Goal: Task Accomplishment & Management: Complete application form

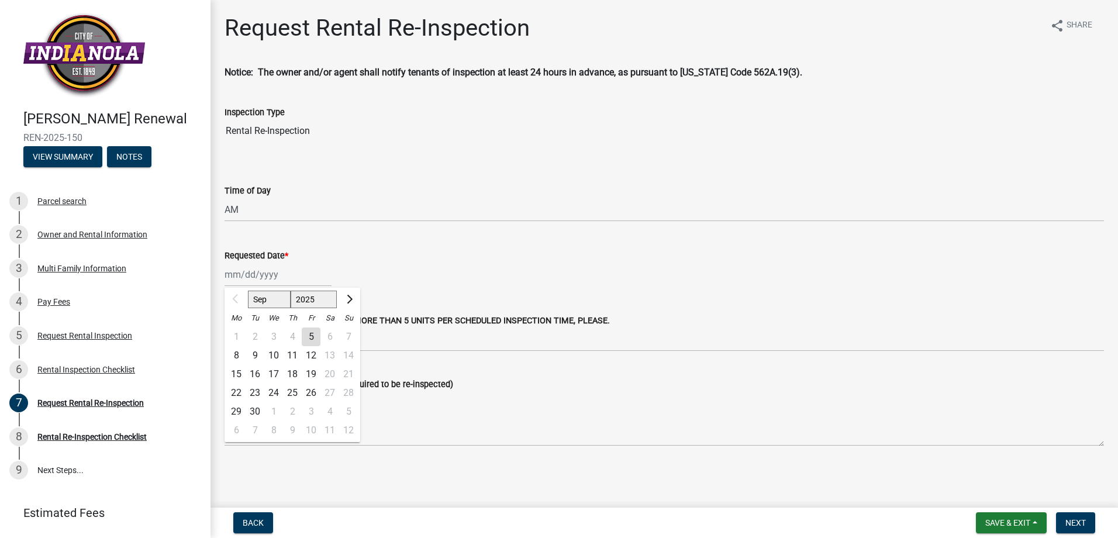
select select "47840d63-8a8f-4dfd-9e01-0d7b011cf41e"
click at [311, 354] on div "12" at bounding box center [311, 355] width 19 height 19
type input "[DATE]"
click at [239, 206] on select "Select Item... AM PM" at bounding box center [665, 210] width 880 height 24
click at [314, 295] on wm-data-entity-input "Requested Date * [DATE]" at bounding box center [665, 264] width 880 height 65
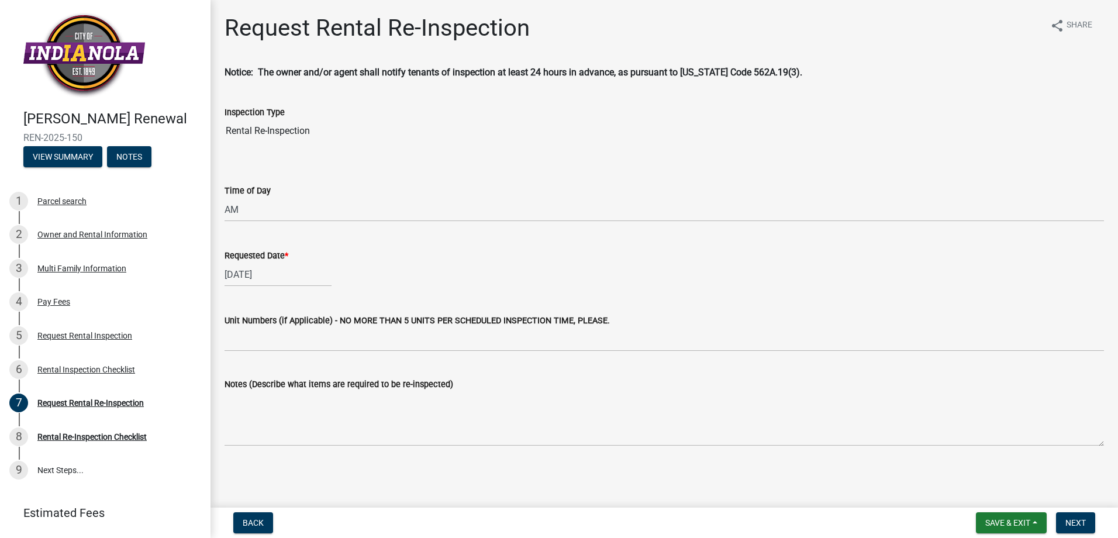
click at [292, 276] on div "[DATE]" at bounding box center [278, 275] width 107 height 24
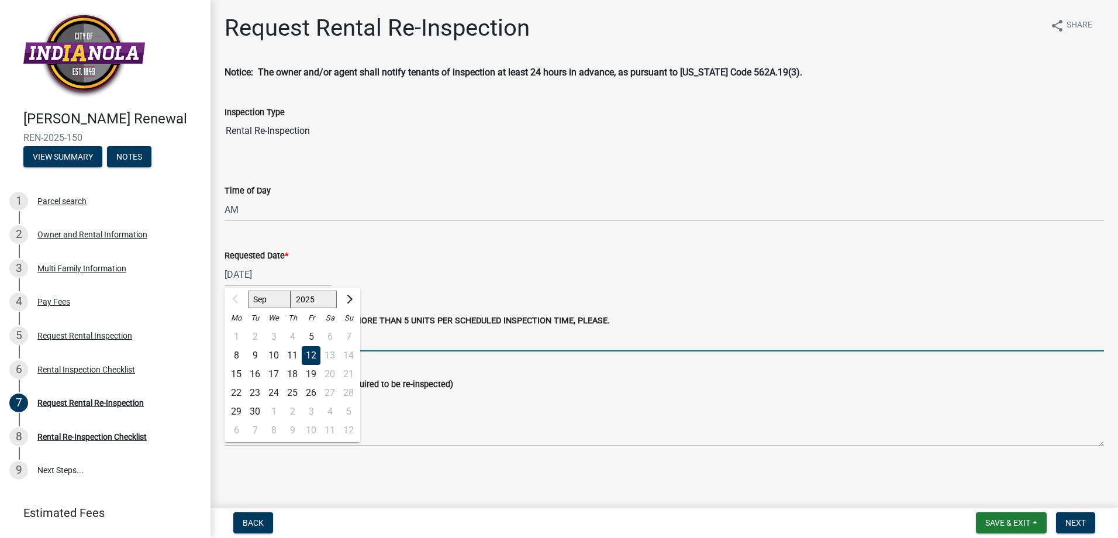
click at [519, 335] on input "Unit Numbers (if Applicable) - NO MORE THAN 5 UNITS PER SCHEDULED INSPECTION TI…" at bounding box center [665, 340] width 880 height 24
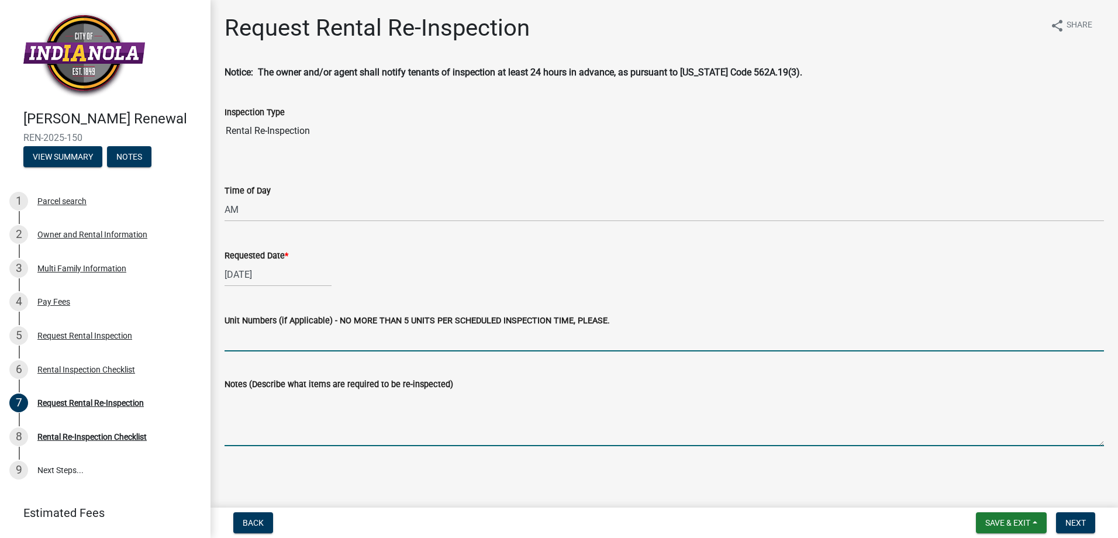
click at [333, 436] on textarea "Notes (Describe what items are required to be re-inspected)" at bounding box center [665, 418] width 880 height 55
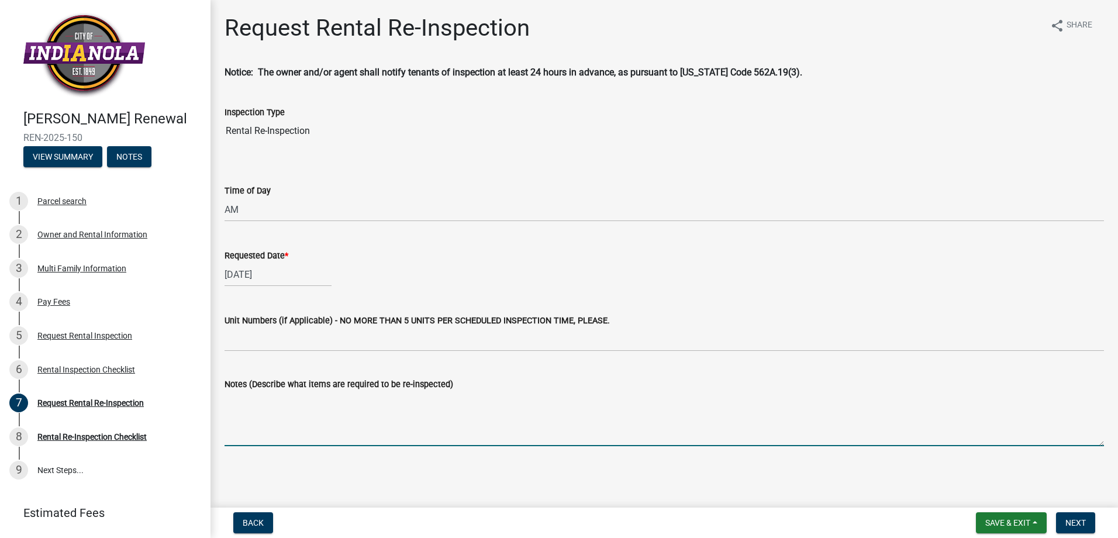
click at [311, 402] on textarea "Notes (Describe what items are required to be re-inspected)" at bounding box center [665, 418] width 880 height 55
type textarea "P"
drag, startPoint x: 467, startPoint y: 401, endPoint x: 414, endPoint y: 407, distance: 53.6
click at [414, 407] on textarea "Electrical plate in kitchen, small hole in ceiling, carbon dector" at bounding box center [665, 418] width 880 height 55
click at [461, 401] on textarea "Electrical plate in kitchen, small hole in ceiling, carbon dector" at bounding box center [665, 418] width 880 height 55
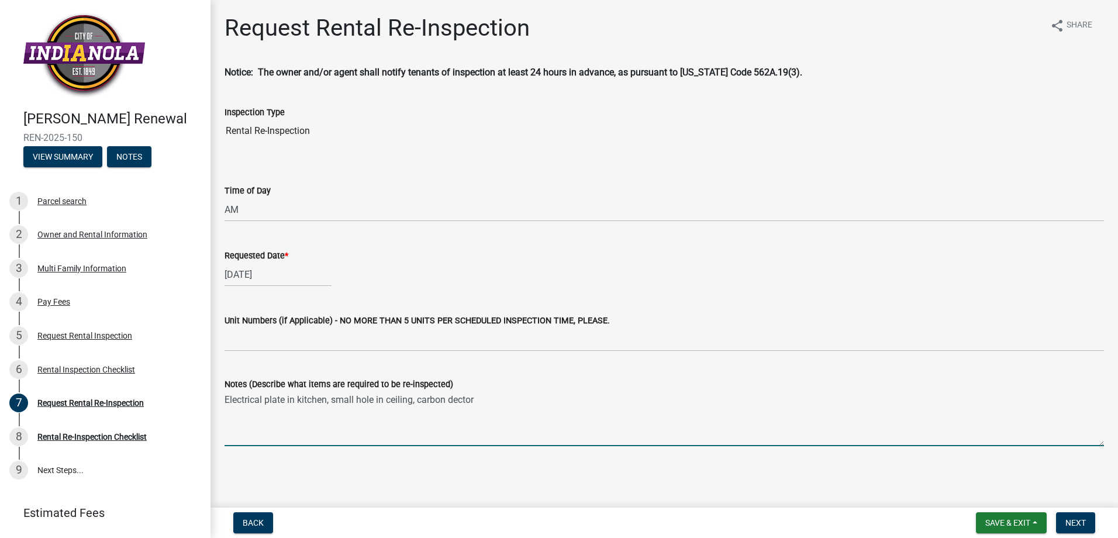
click at [461, 401] on textarea "Electrical plate in kitchen, small hole in ceiling, carbon dector" at bounding box center [665, 418] width 880 height 55
type textarea "Electrical plate in kitchen, small hole in ceiling, carbon detector in the base…"
click at [1075, 521] on span "Next" at bounding box center [1076, 522] width 20 height 9
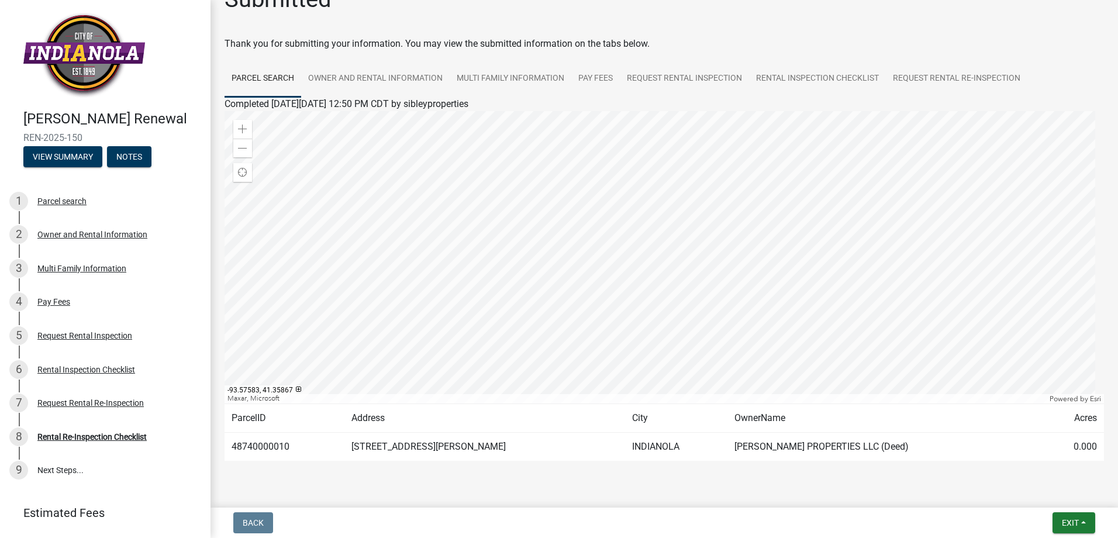
scroll to position [56, 0]
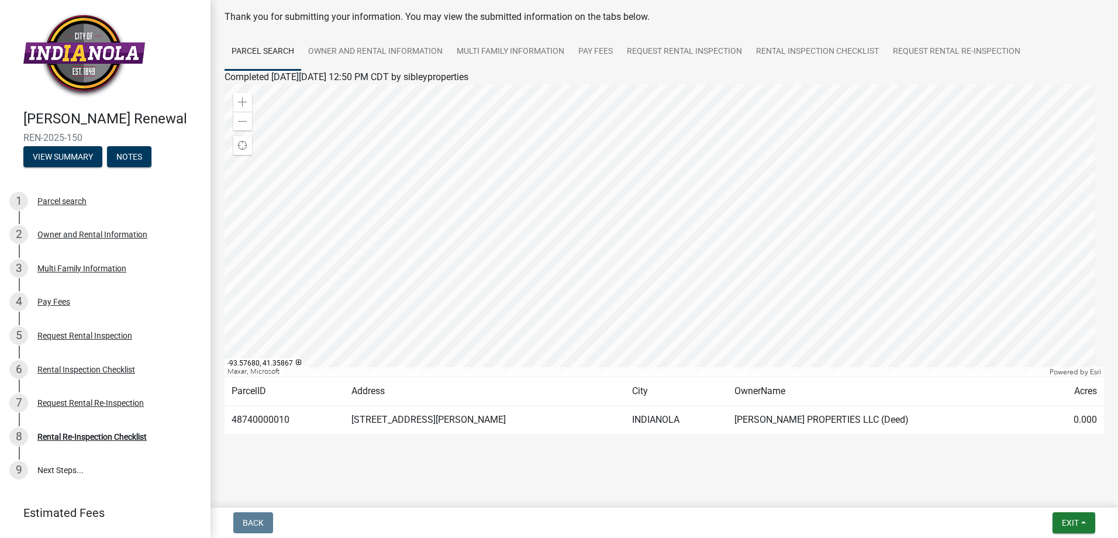
click at [524, 498] on main "Submitted Thank you for submitting your information. You may view the submitted…" at bounding box center [665, 251] width 908 height 503
